Goal: Complete application form

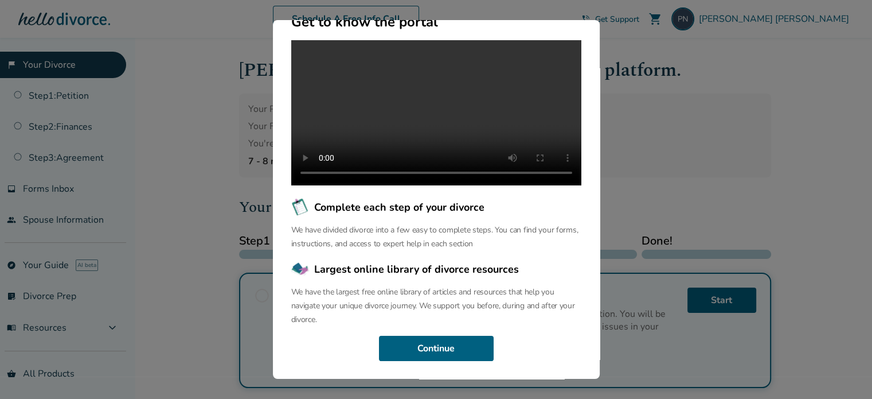
scroll to position [287, 0]
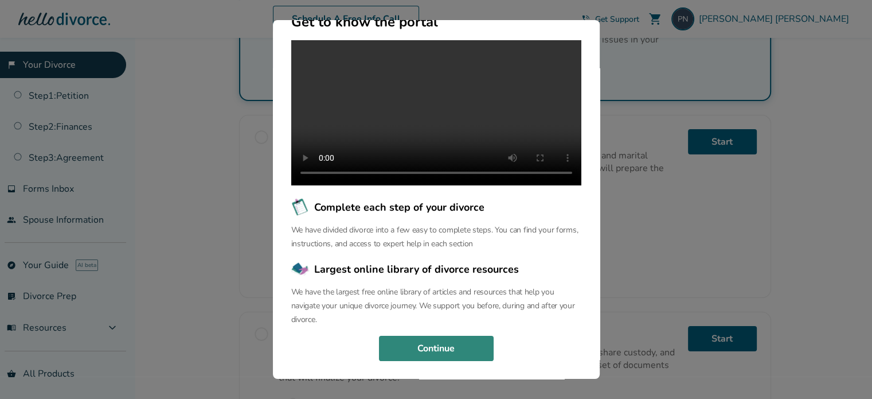
click at [458, 354] on button "Continue" at bounding box center [436, 348] width 115 height 25
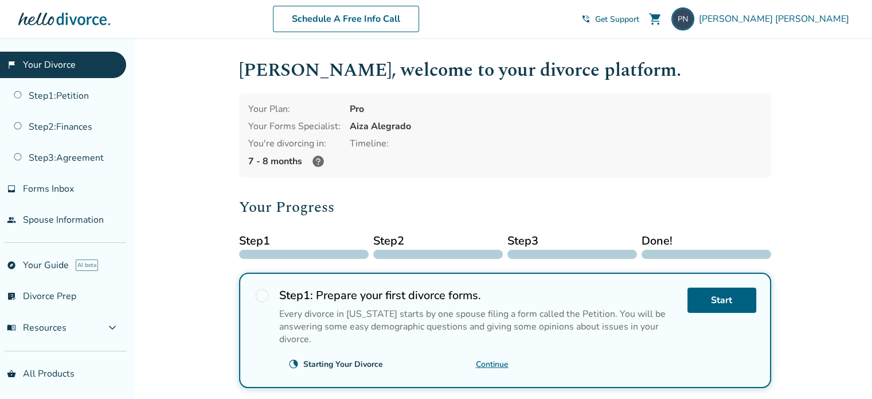
scroll to position [57, 0]
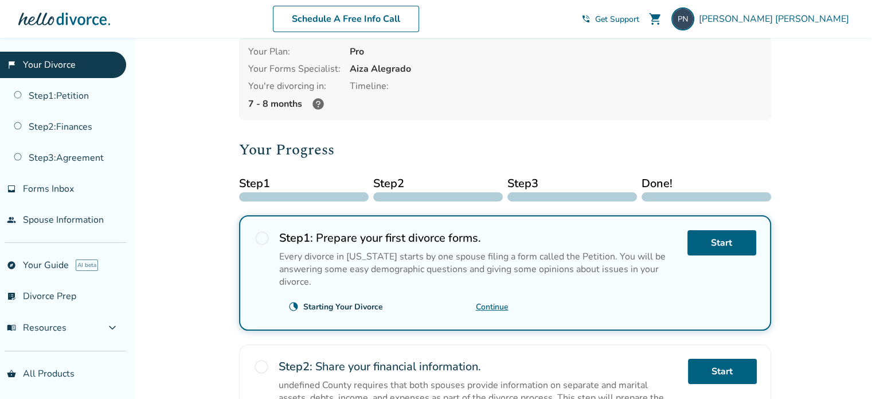
click at [497, 303] on link "Continue" at bounding box center [492, 306] width 33 height 11
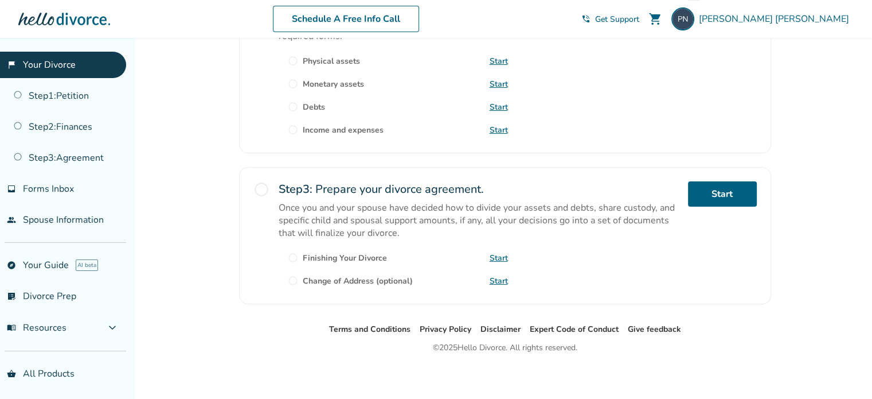
scroll to position [0, 0]
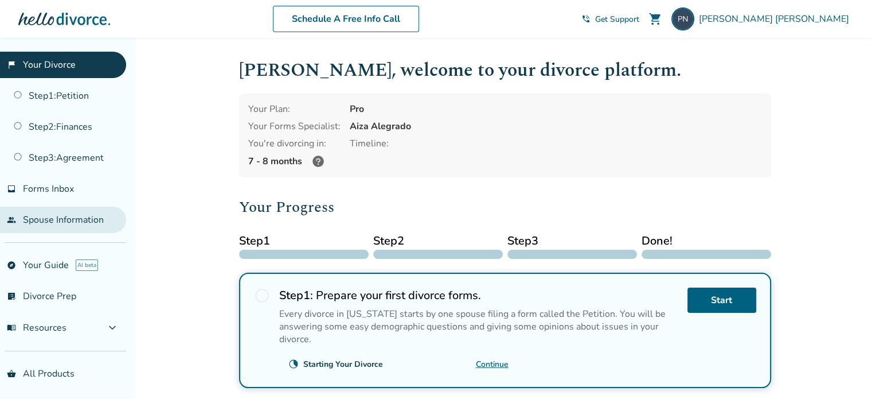
click at [69, 221] on link "people Spouse Information" at bounding box center [63, 219] width 126 height 26
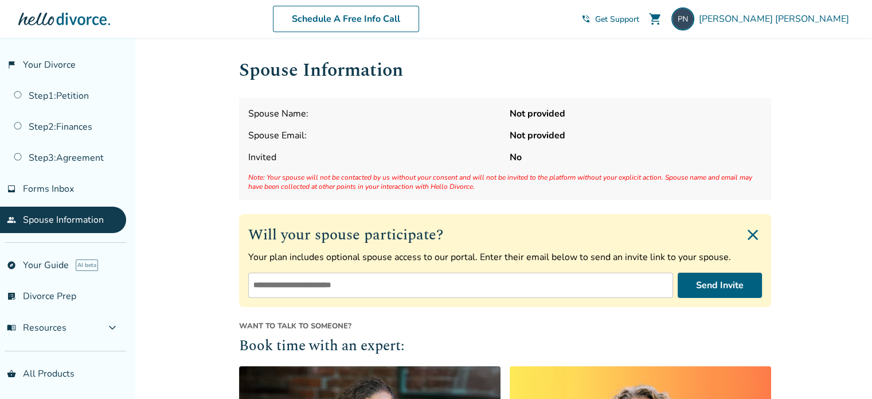
click at [479, 280] on input "email" at bounding box center [460, 284] width 425 height 25
type input "**********"
click at [727, 282] on button "Send Invite" at bounding box center [720, 284] width 84 height 25
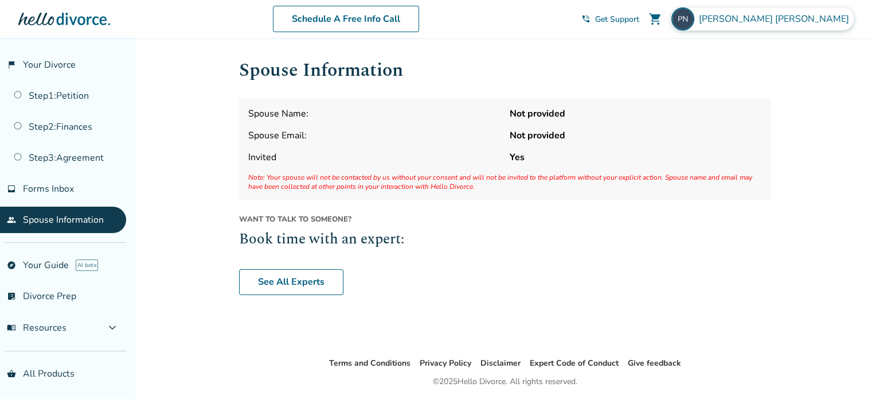
click at [818, 25] on div "[PERSON_NAME]" at bounding box center [763, 18] width 182 height 23
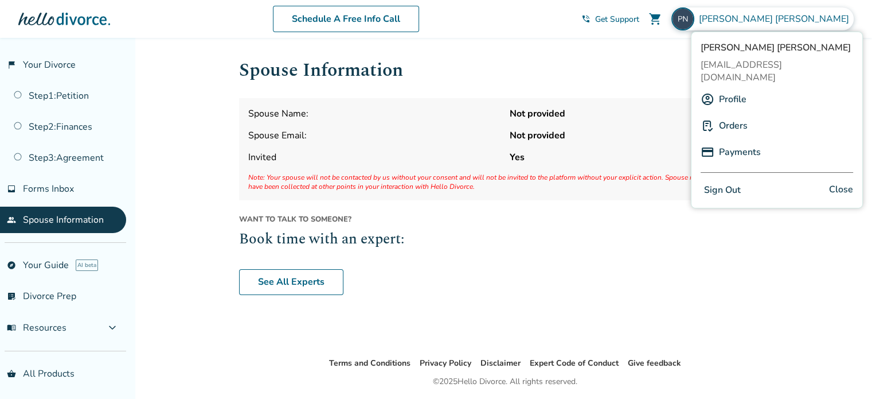
click at [725, 182] on button "Sign Out" at bounding box center [723, 190] width 44 height 17
